Goal: Task Accomplishment & Management: Complete application form

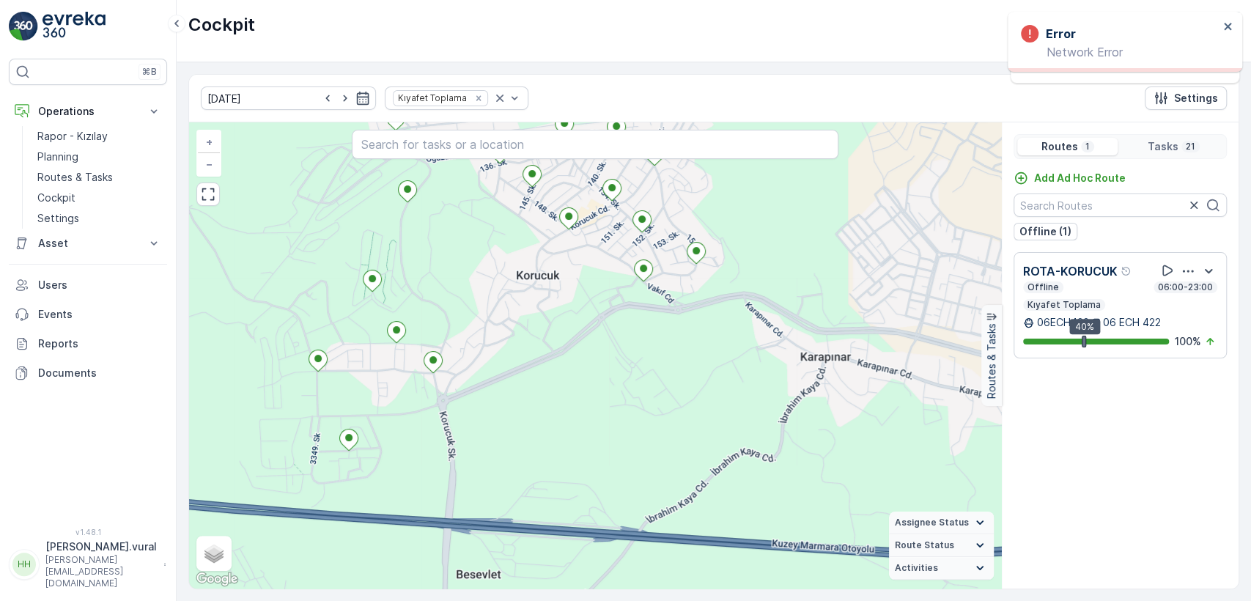
click at [103, 580] on p "Hasan.vural@kizilay.com.tr" at bounding box center [100, 571] width 111 height 35
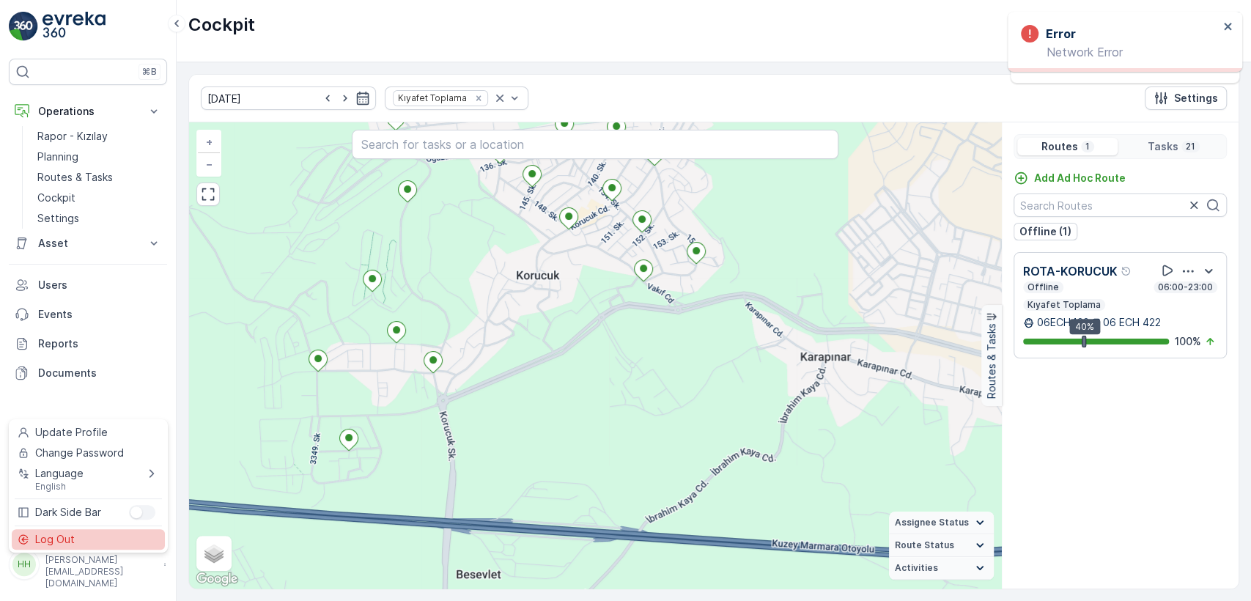
click at [82, 540] on div "Log Out" at bounding box center [88, 539] width 153 height 21
click at [82, 540] on div "⌘B Operations Rapor - Kızılay Planning Routes & Tasks Cockpit Settings Asset As…" at bounding box center [88, 300] width 177 height 601
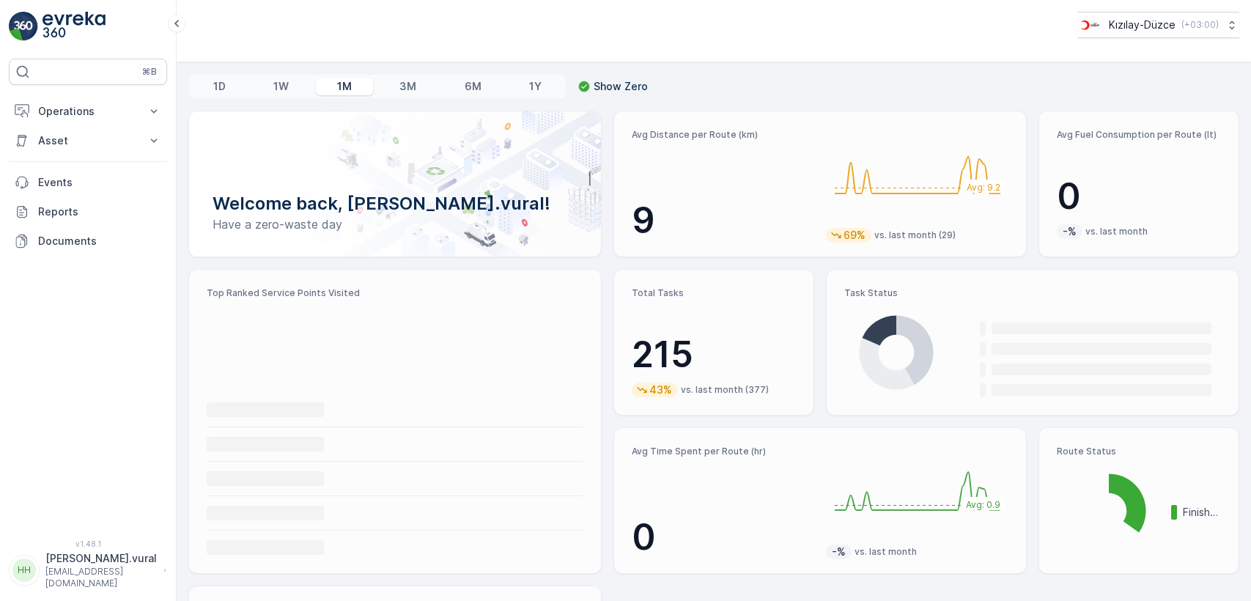
click at [100, 108] on p "Operations" at bounding box center [88, 111] width 100 height 15
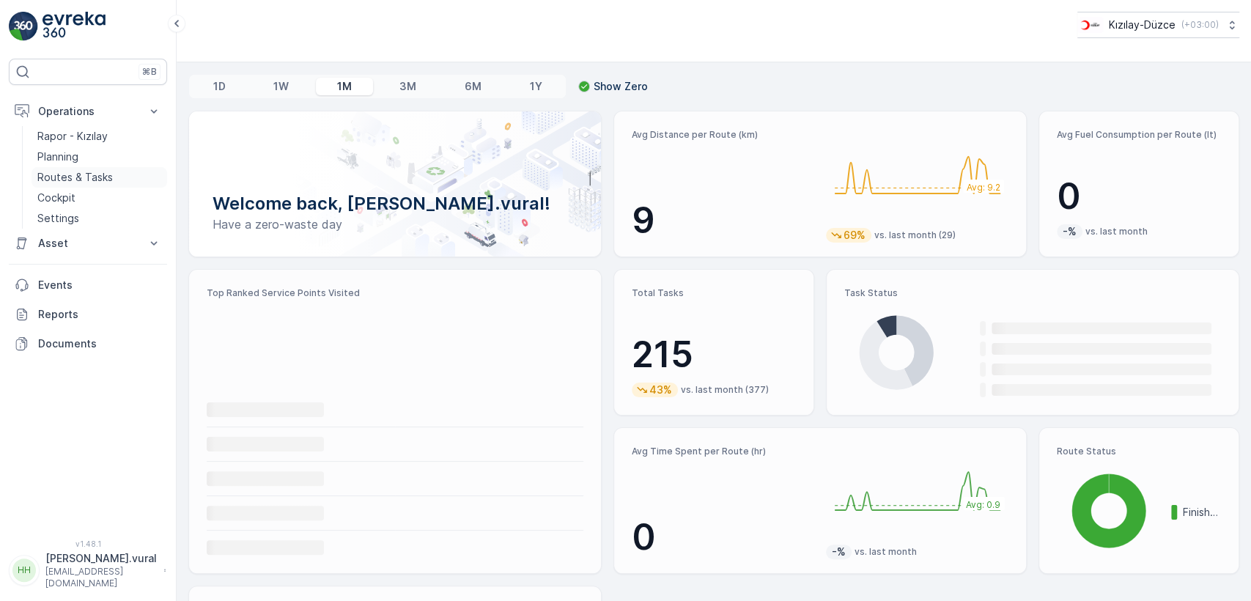
click at [95, 182] on p "Routes & Tasks" at bounding box center [74, 177] width 75 height 15
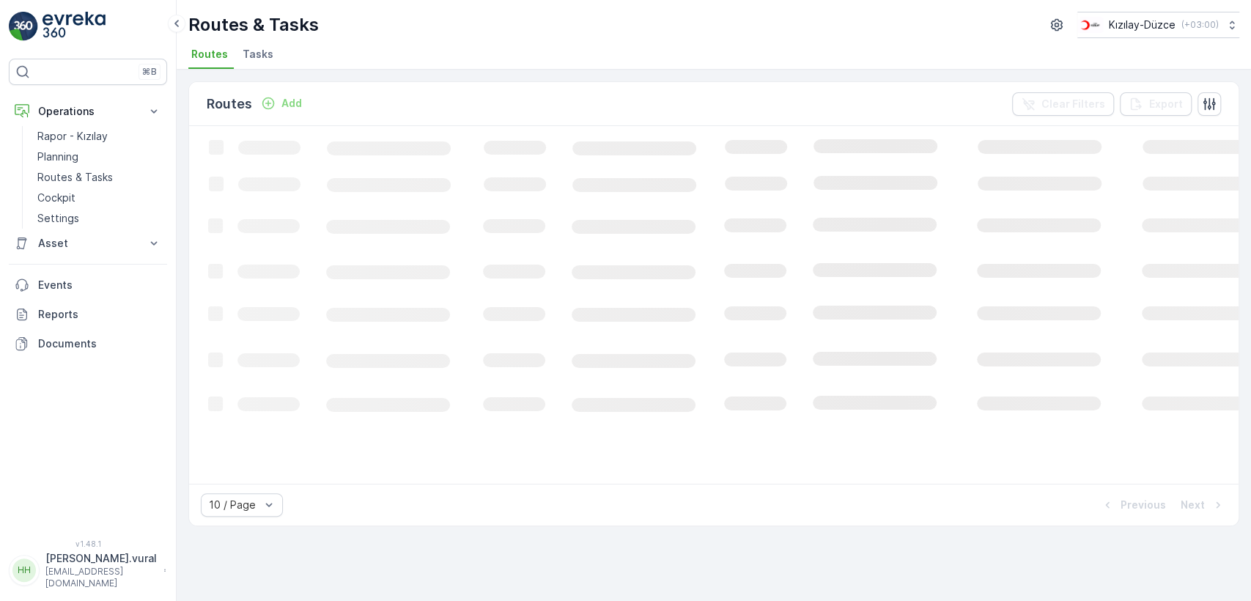
click at [289, 97] on p "Add" at bounding box center [291, 103] width 21 height 15
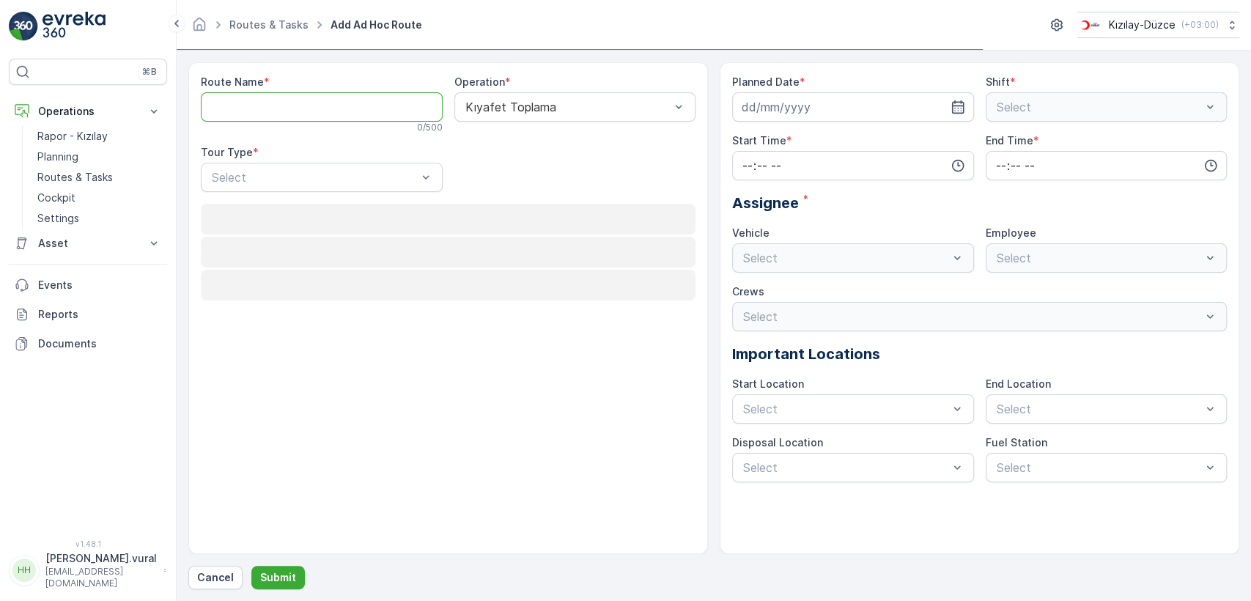
click at [295, 108] on Name "Route Name" at bounding box center [322, 106] width 242 height 29
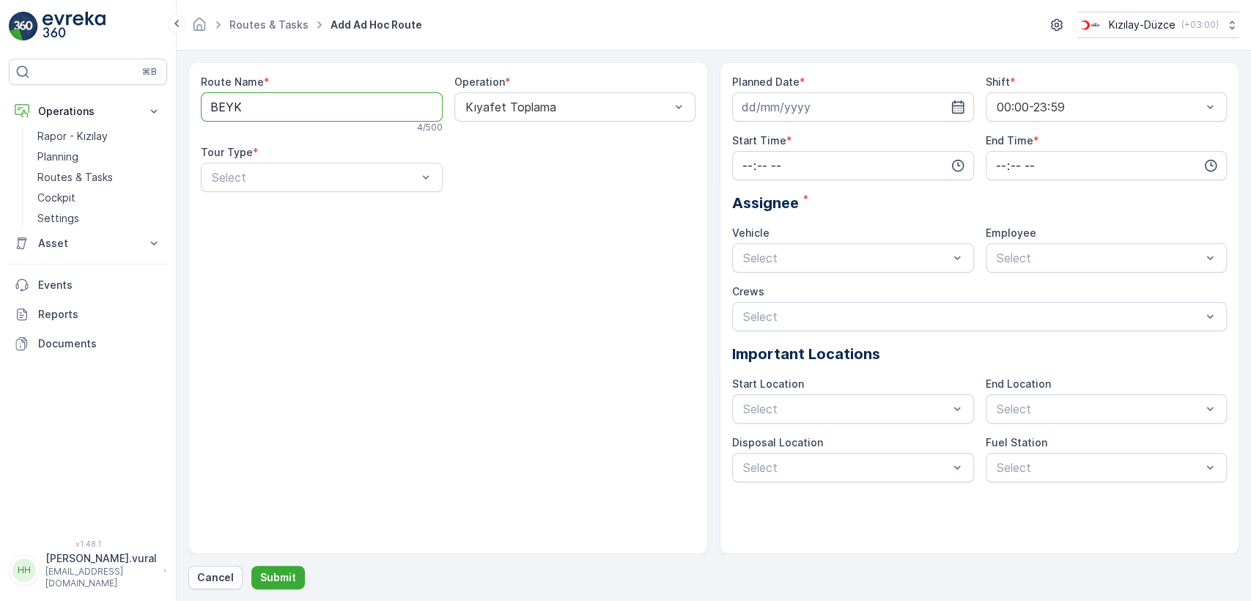
type Name "[GEOGRAPHIC_DATA]"
click at [300, 175] on div at bounding box center [314, 177] width 208 height 13
click at [284, 210] on div "Static" at bounding box center [322, 213] width 224 height 13
click at [508, 182] on div at bounding box center [568, 177] width 208 height 13
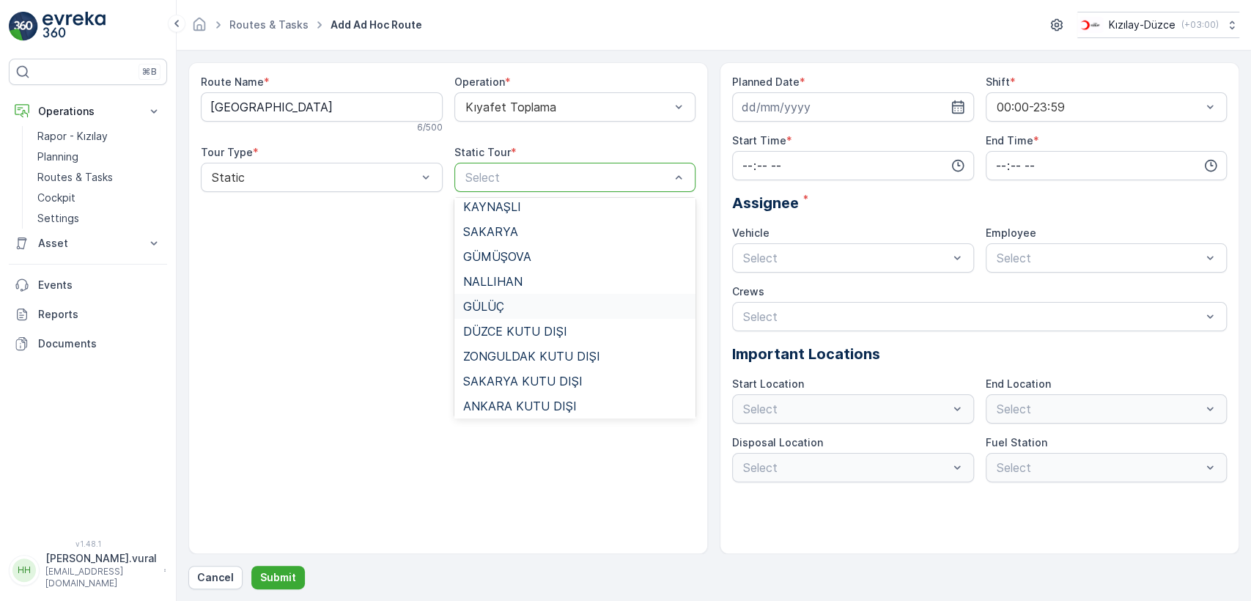
scroll to position [163, 0]
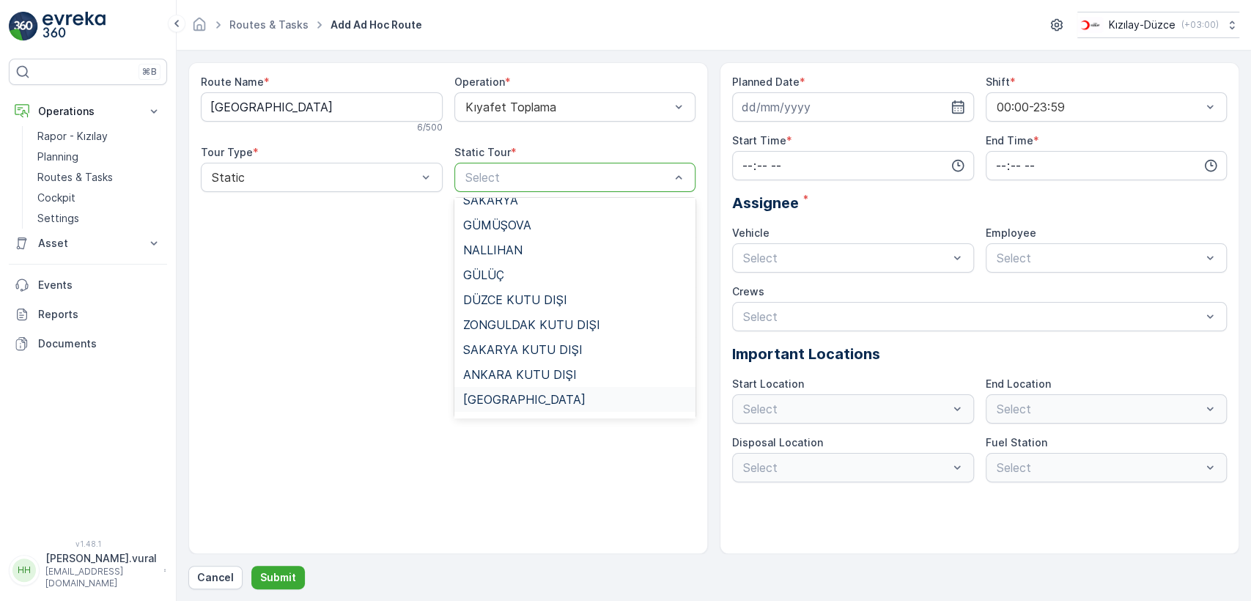
click at [508, 390] on div "[GEOGRAPHIC_DATA]" at bounding box center [575, 399] width 242 height 25
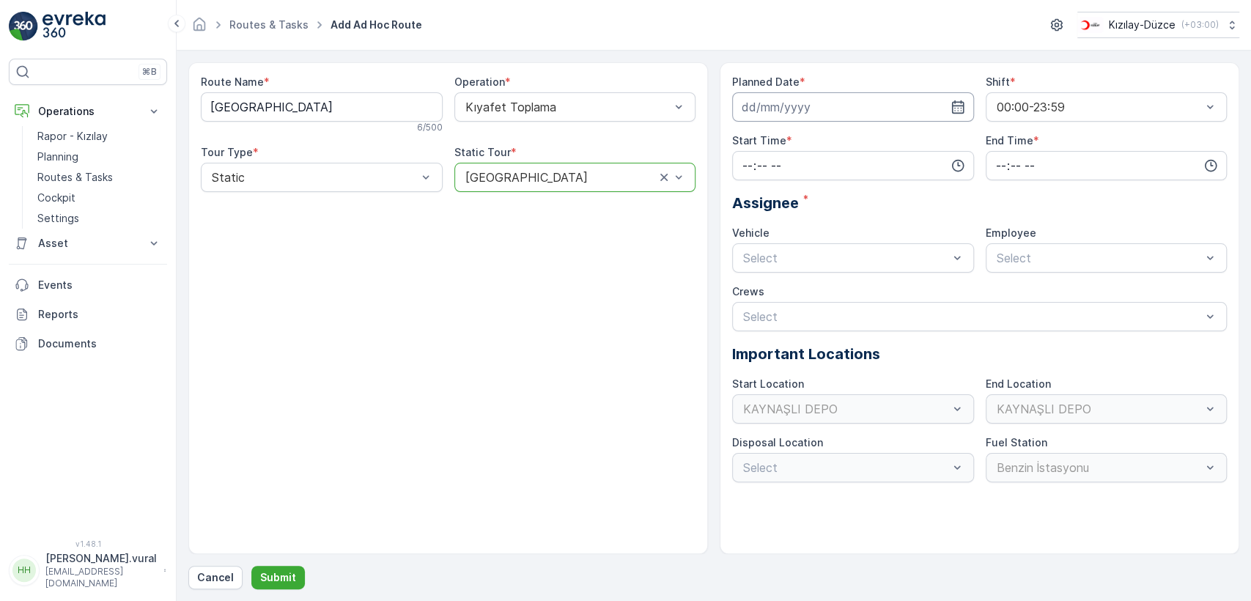
click at [802, 99] on input at bounding box center [853, 106] width 242 height 29
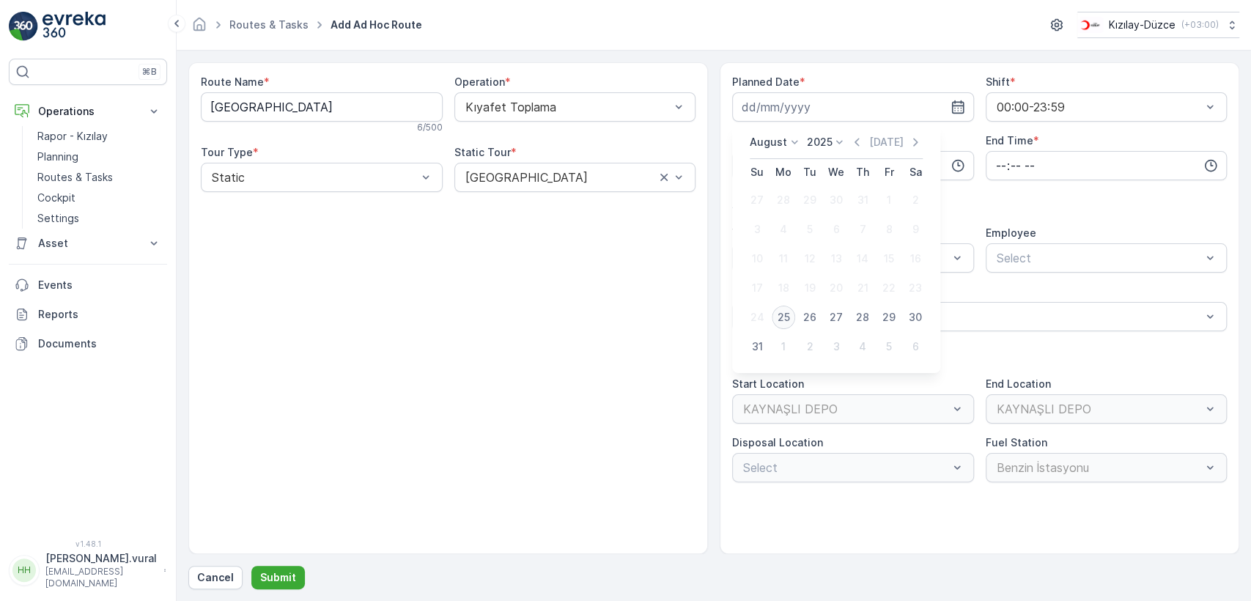
click at [793, 310] on div "25" at bounding box center [782, 316] width 23 height 23
type input "[DATE]"
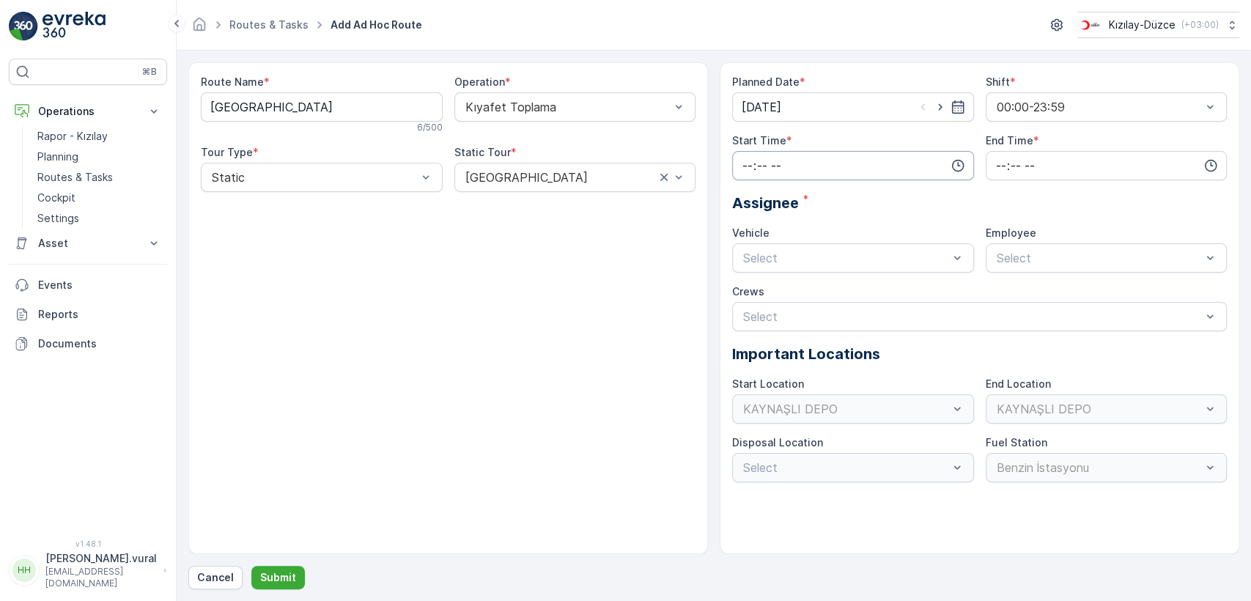
click at [787, 174] on input "time" at bounding box center [853, 165] width 242 height 29
click at [752, 215] on span "09" at bounding box center [747, 215] width 13 height 15
type input "09:00"
click at [1089, 157] on input "time" at bounding box center [1106, 165] width 242 height 29
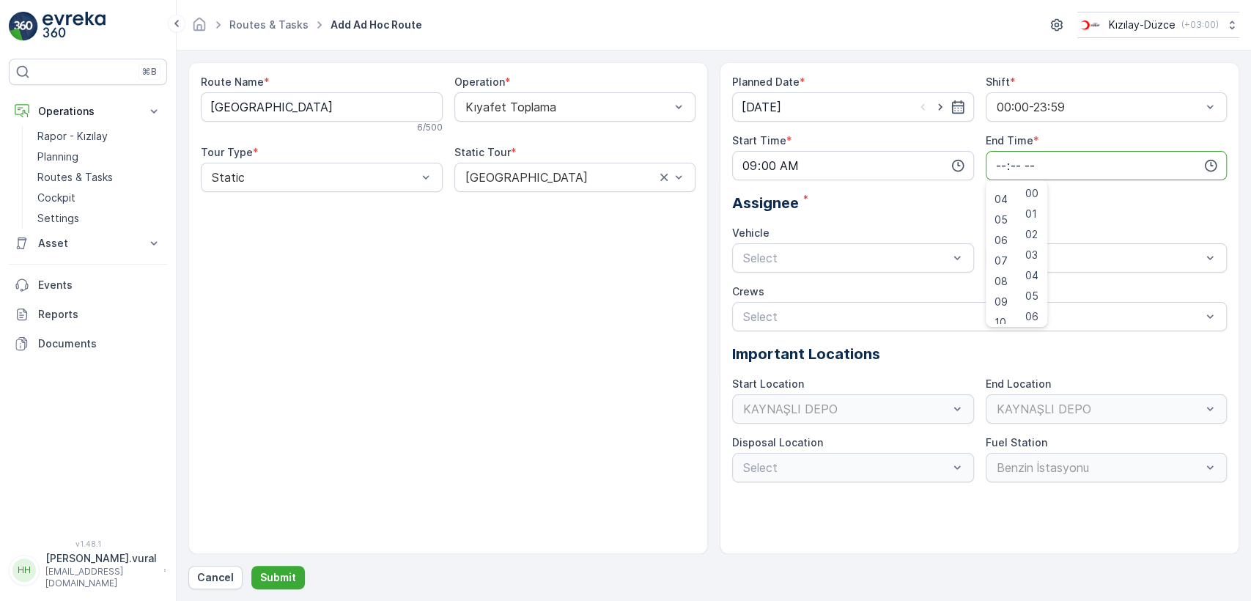
scroll to position [352, 0]
click at [998, 302] on div "22" at bounding box center [1000, 293] width 25 height 21
type input "22:00"
click at [828, 257] on div at bounding box center [845, 257] width 208 height 13
click at [818, 281] on div "06 DCG 614" at bounding box center [853, 293] width 242 height 25
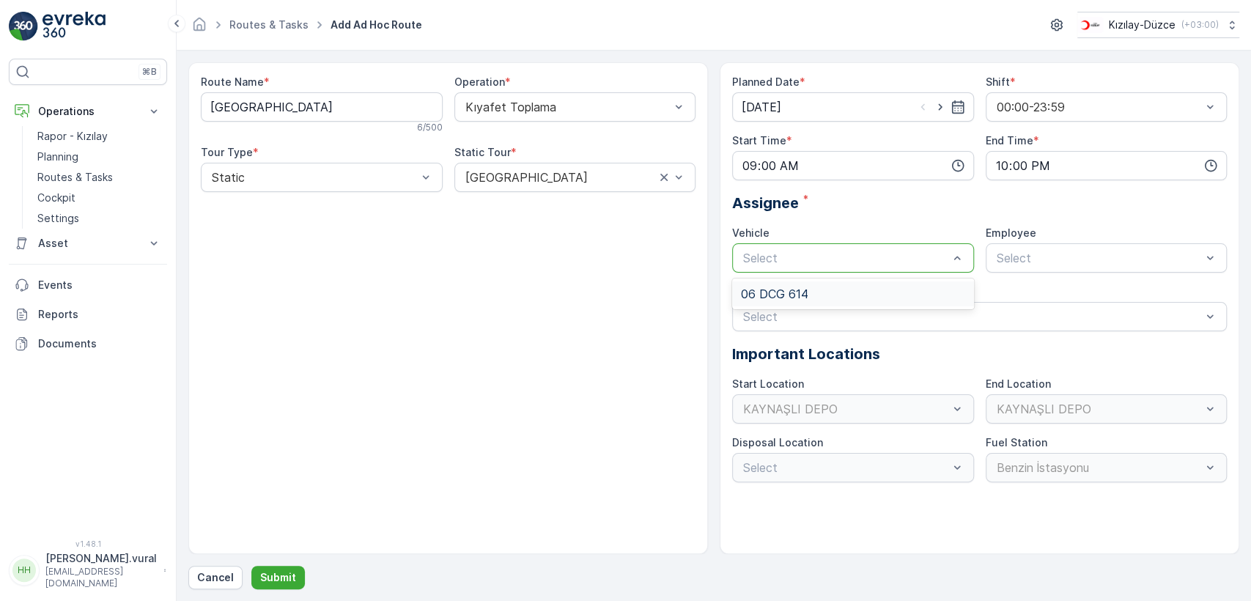
click at [818, 281] on div "Planned Date * [DATE] Shift * 00:00-23:59 Start Time * 09:00 End Time * 22:00 A…" at bounding box center [979, 278] width 495 height 407
click at [1016, 266] on div "Select" at bounding box center [1106, 257] width 242 height 29
click at [1023, 283] on div "06 DCG 614" at bounding box center [1106, 293] width 242 height 25
click at [1023, 284] on div "Crews" at bounding box center [979, 291] width 495 height 15
click at [295, 568] on button "Submit" at bounding box center [277, 577] width 53 height 23
